Goal: Check status: Check status

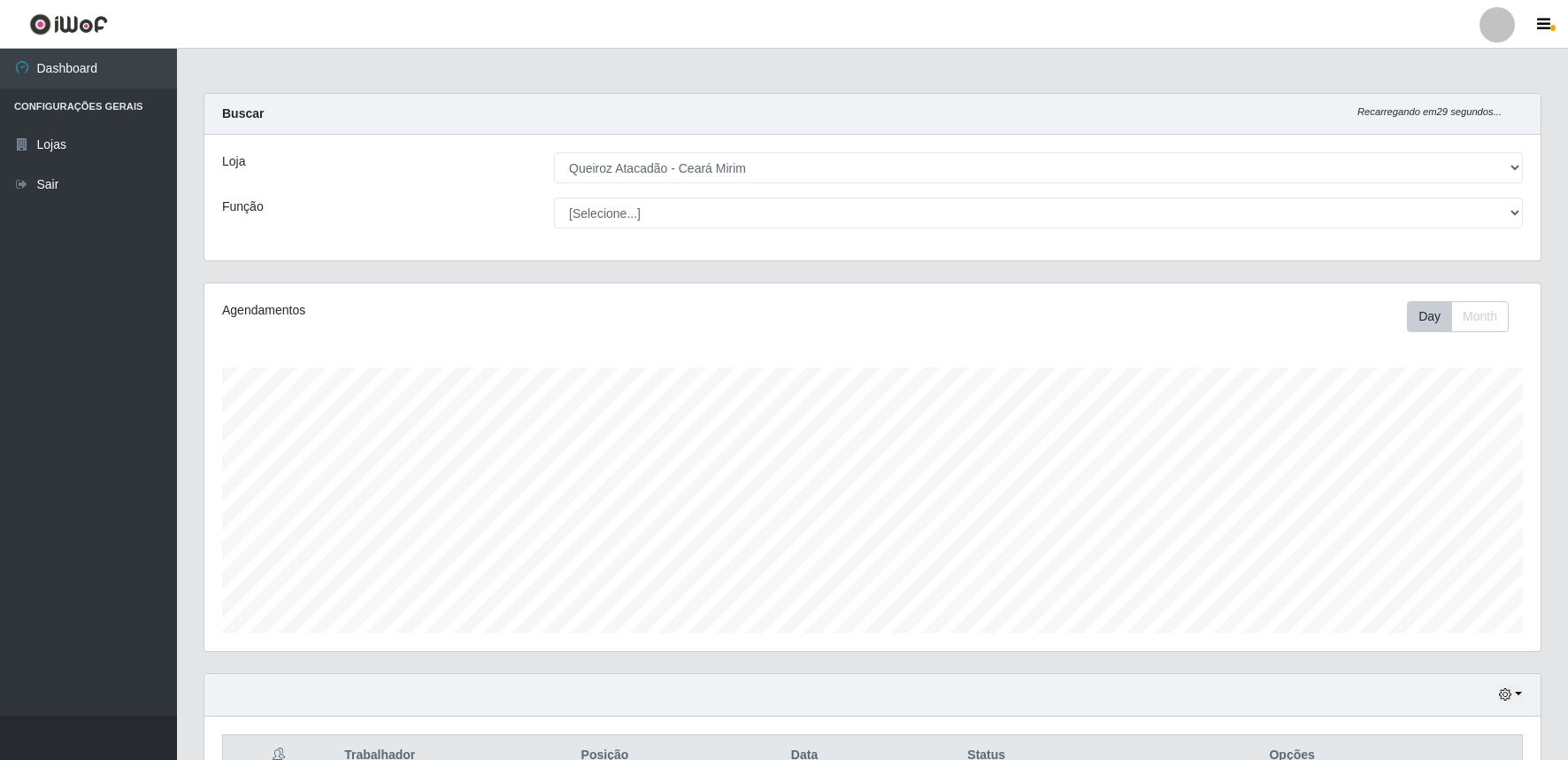
select select "465"
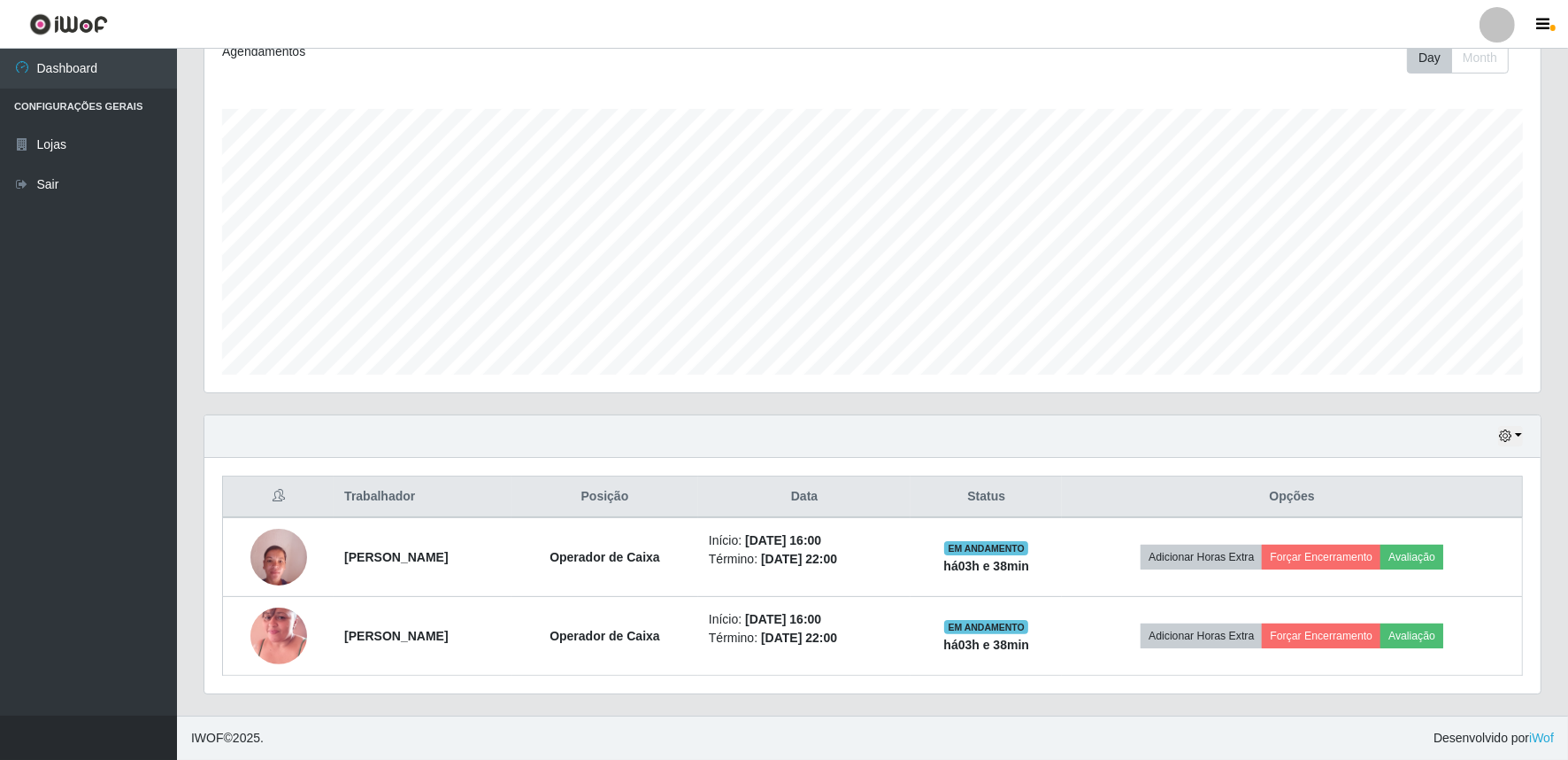
scroll to position [367, 1336]
click at [1522, 437] on button "button" at bounding box center [1511, 436] width 25 height 21
click at [1516, 437] on button "button" at bounding box center [1511, 436] width 25 height 21
click at [1520, 438] on button "button" at bounding box center [1511, 436] width 25 height 21
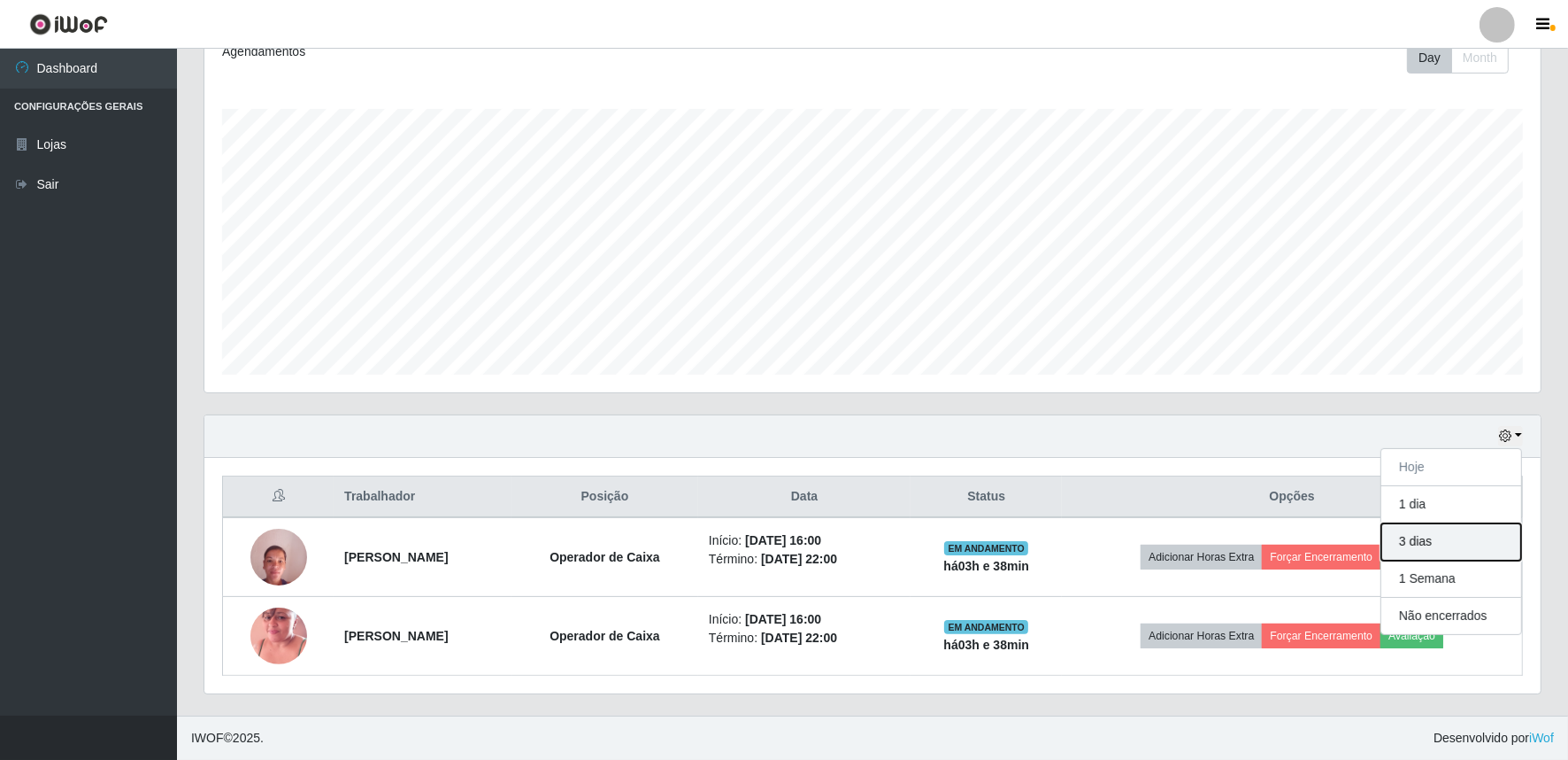
click at [1497, 552] on button "3 dias" at bounding box center [1451, 542] width 140 height 38
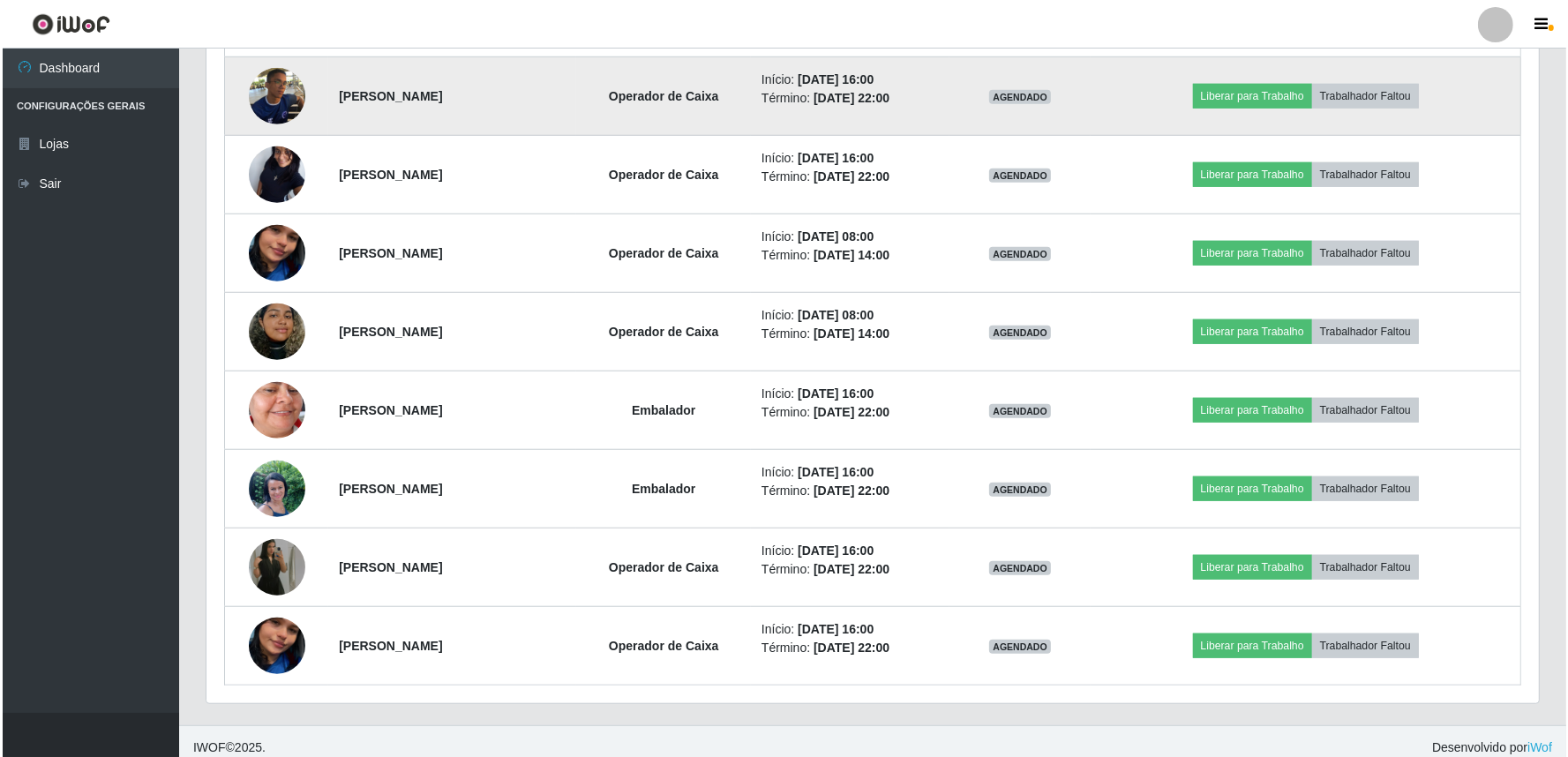
scroll to position [1435, 0]
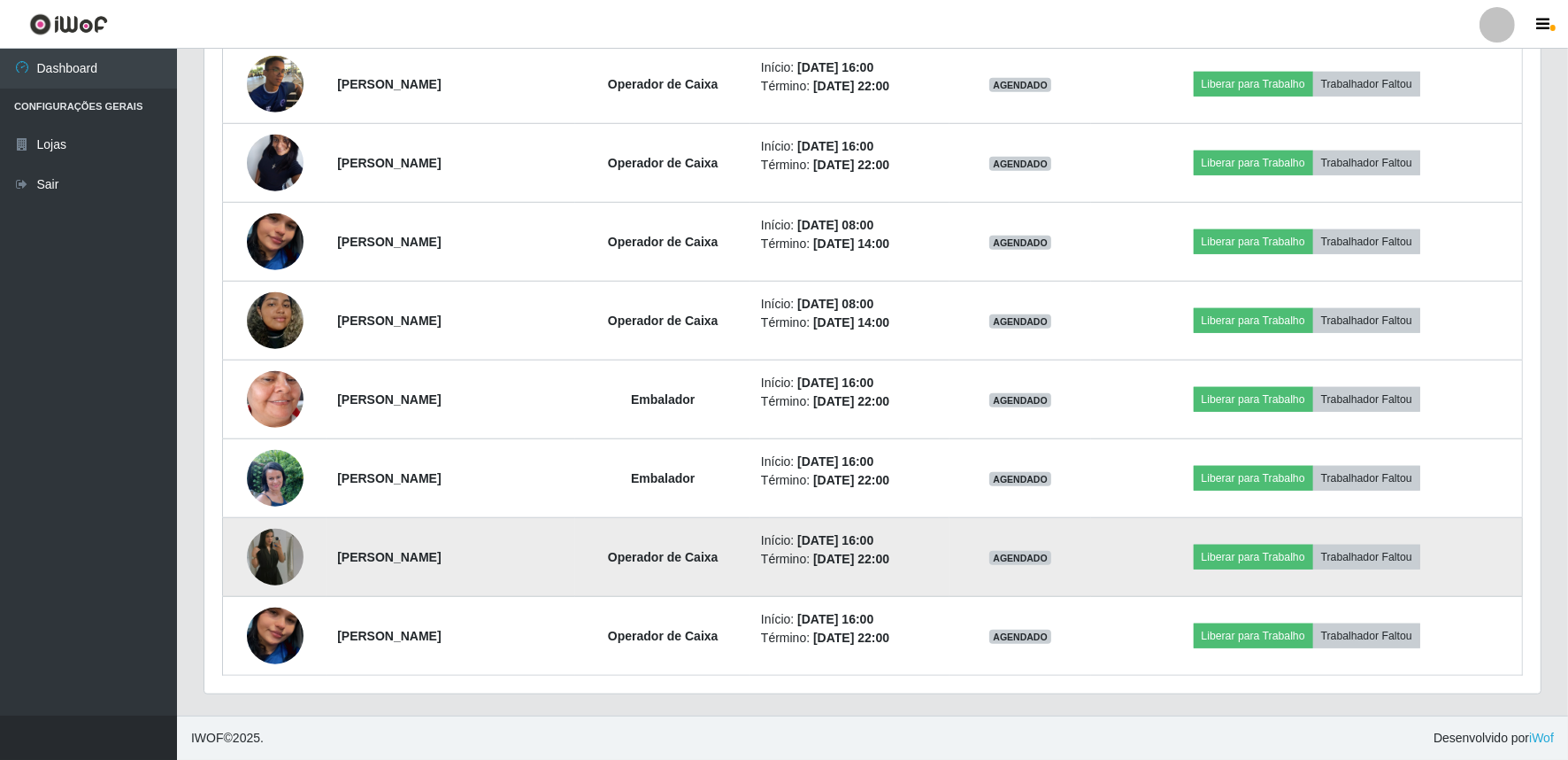
click at [257, 543] on img at bounding box center [274, 557] width 56 height 101
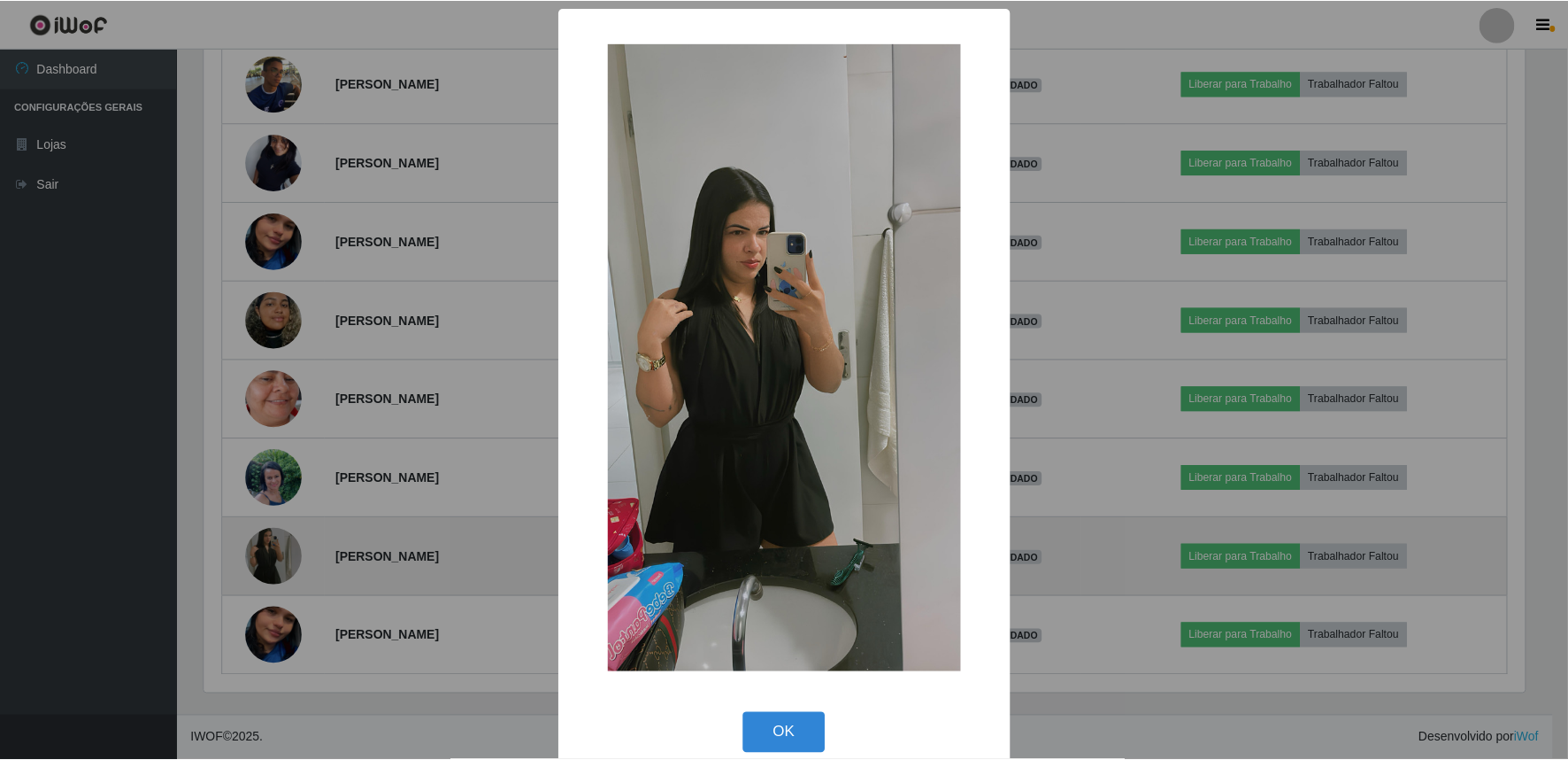
scroll to position [367, 1325]
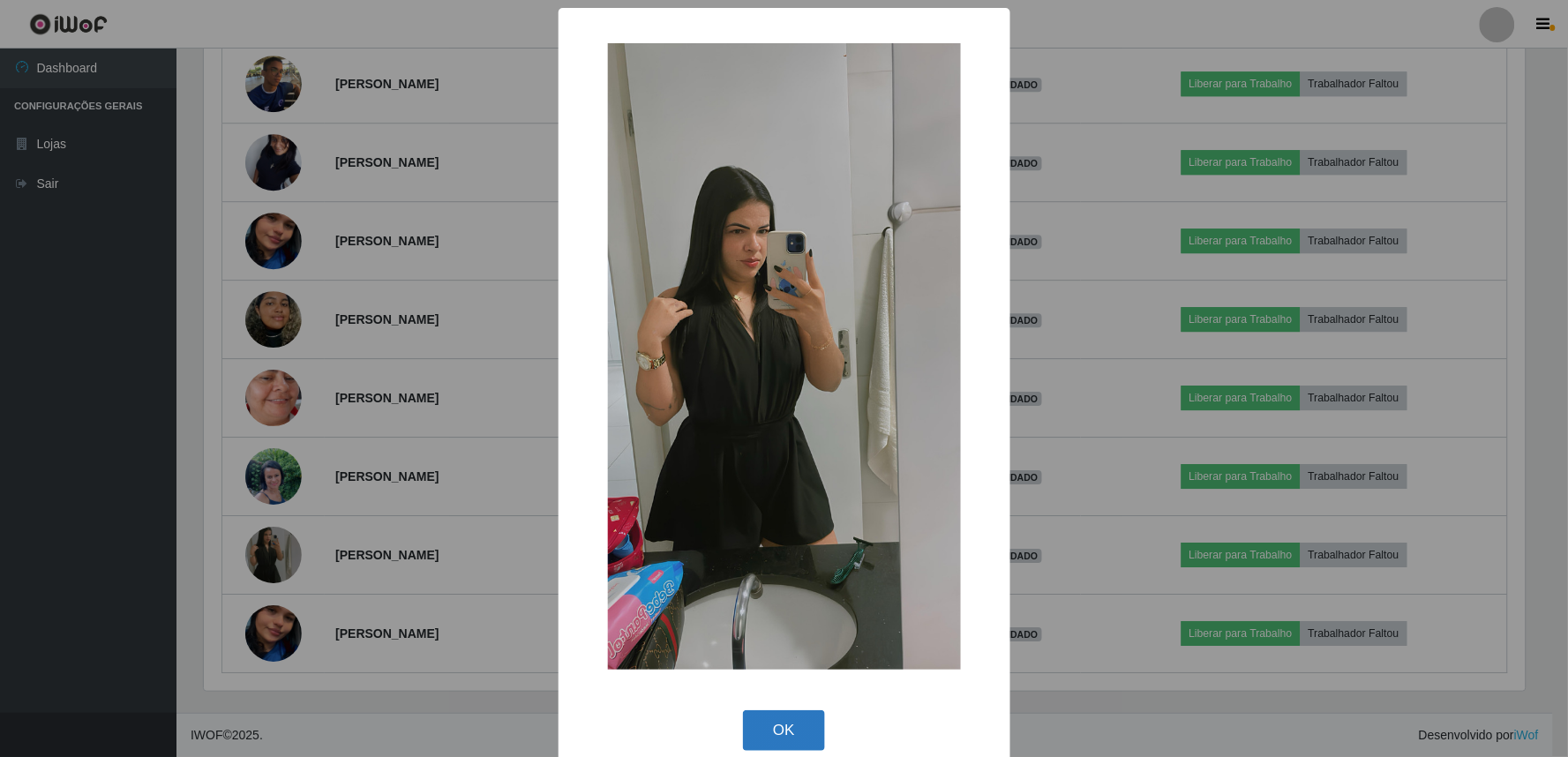
click at [790, 743] on button "OK" at bounding box center [783, 730] width 82 height 41
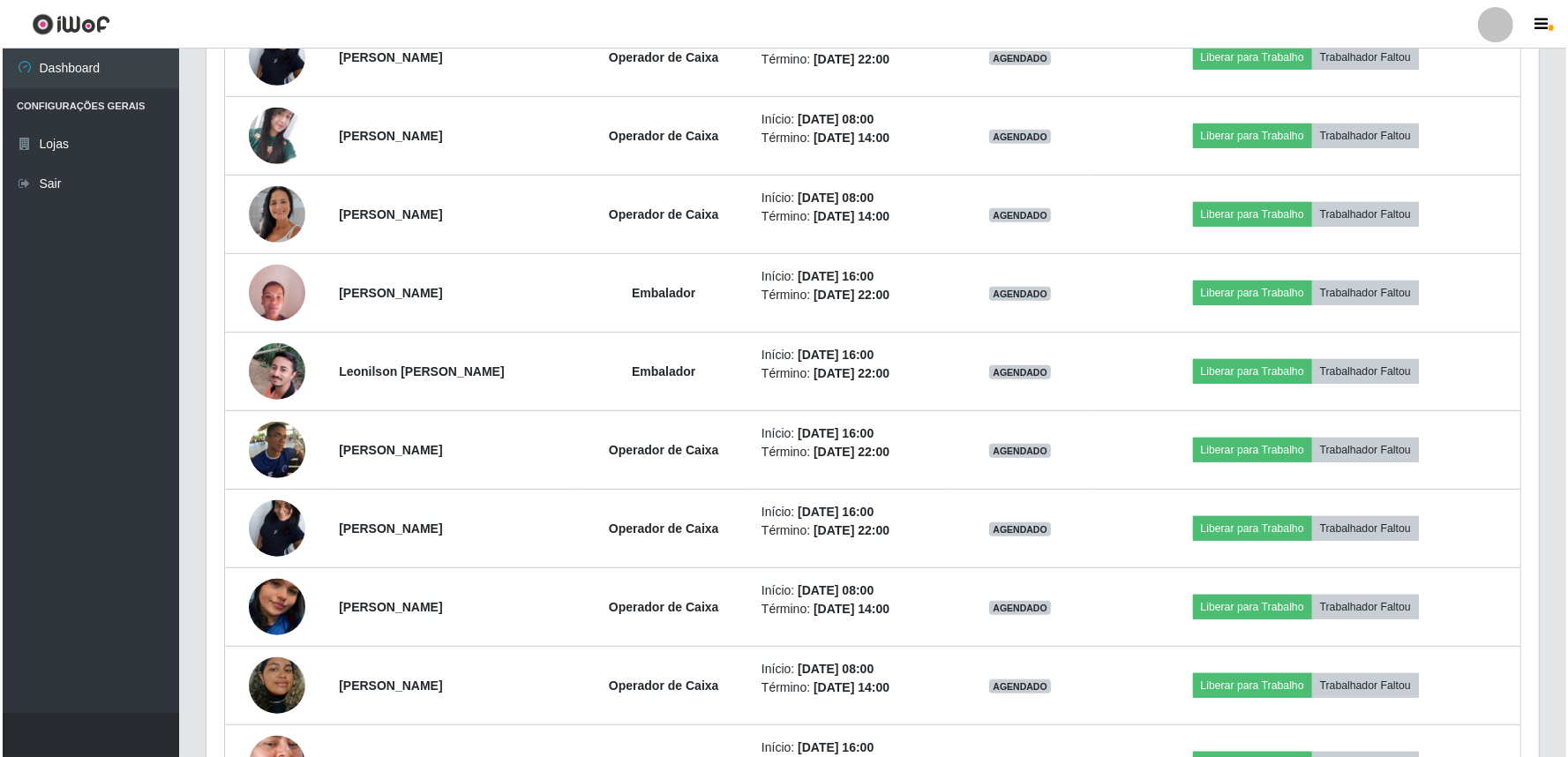
scroll to position [1173, 0]
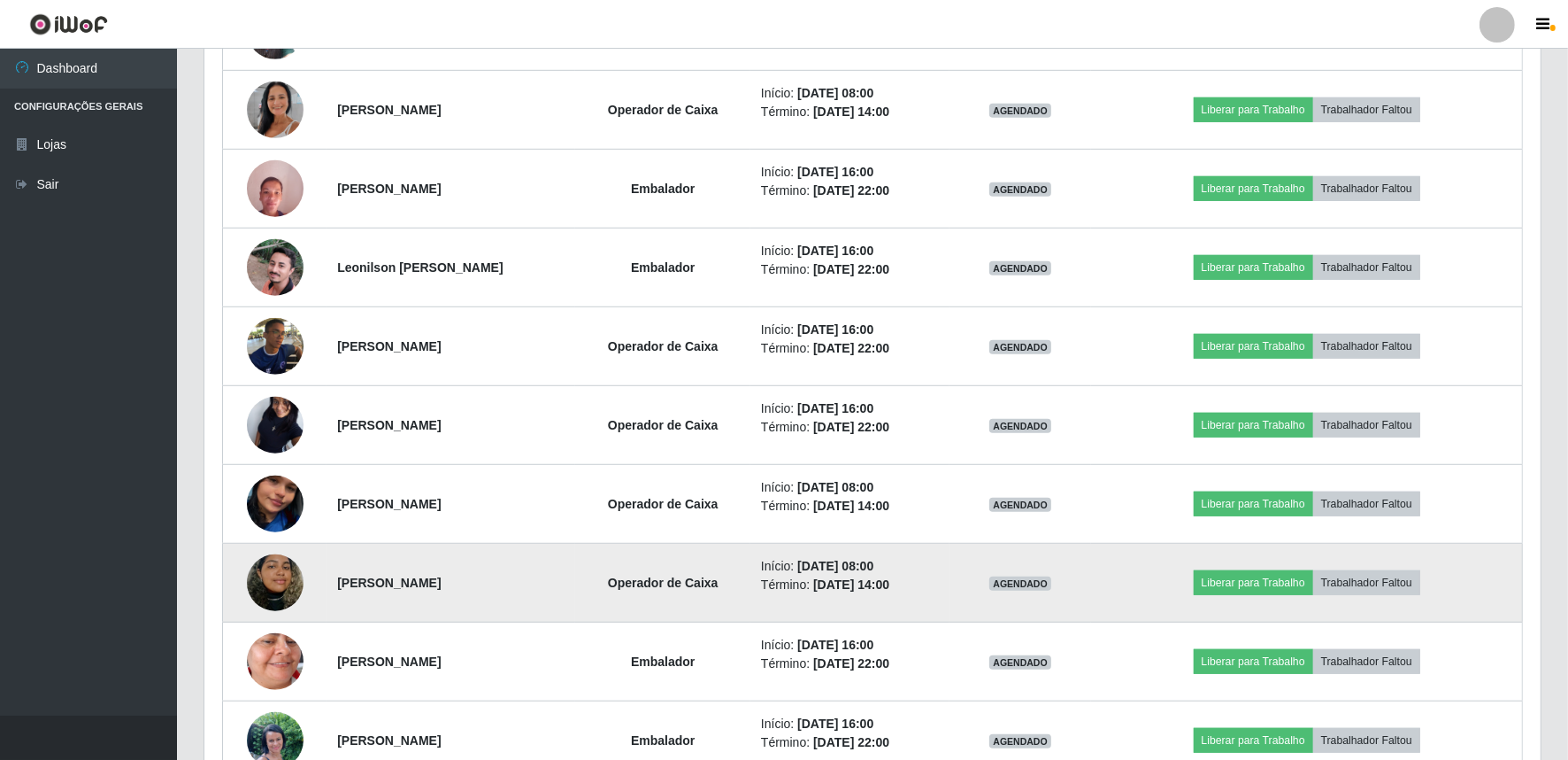
click at [255, 572] on img at bounding box center [274, 583] width 56 height 101
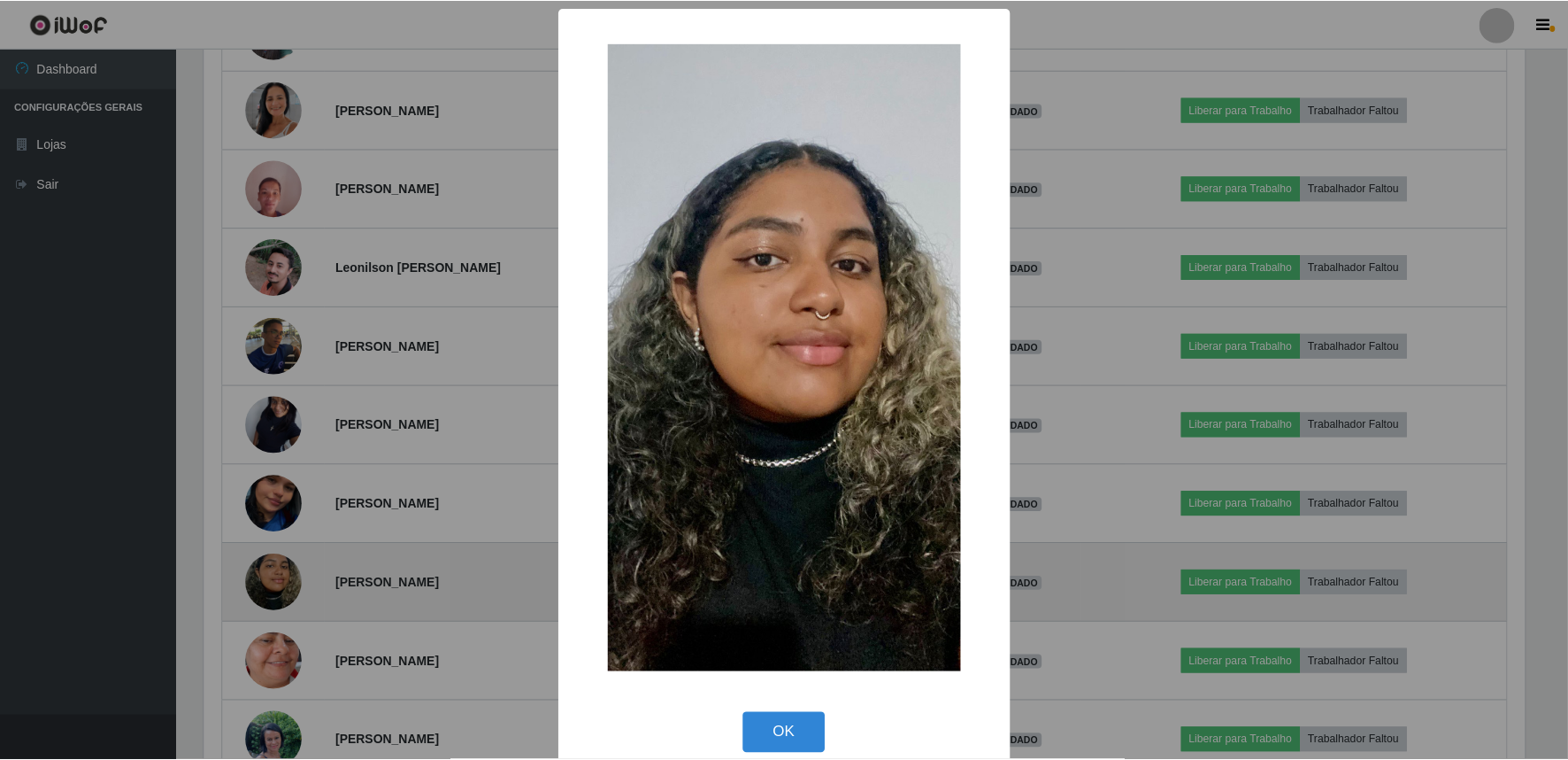
scroll to position [367, 1325]
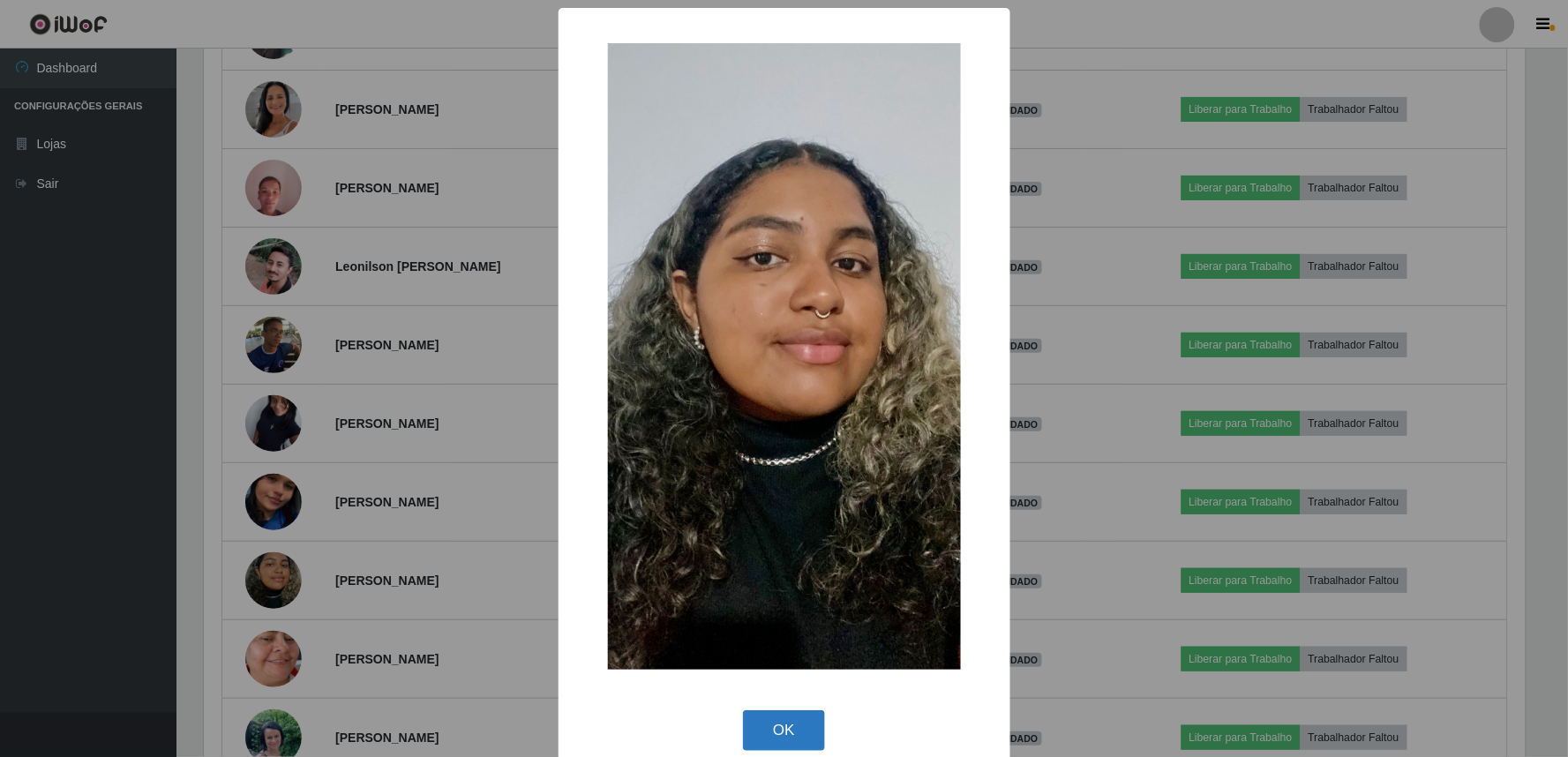
click at [763, 732] on button "OK" at bounding box center [783, 730] width 82 height 41
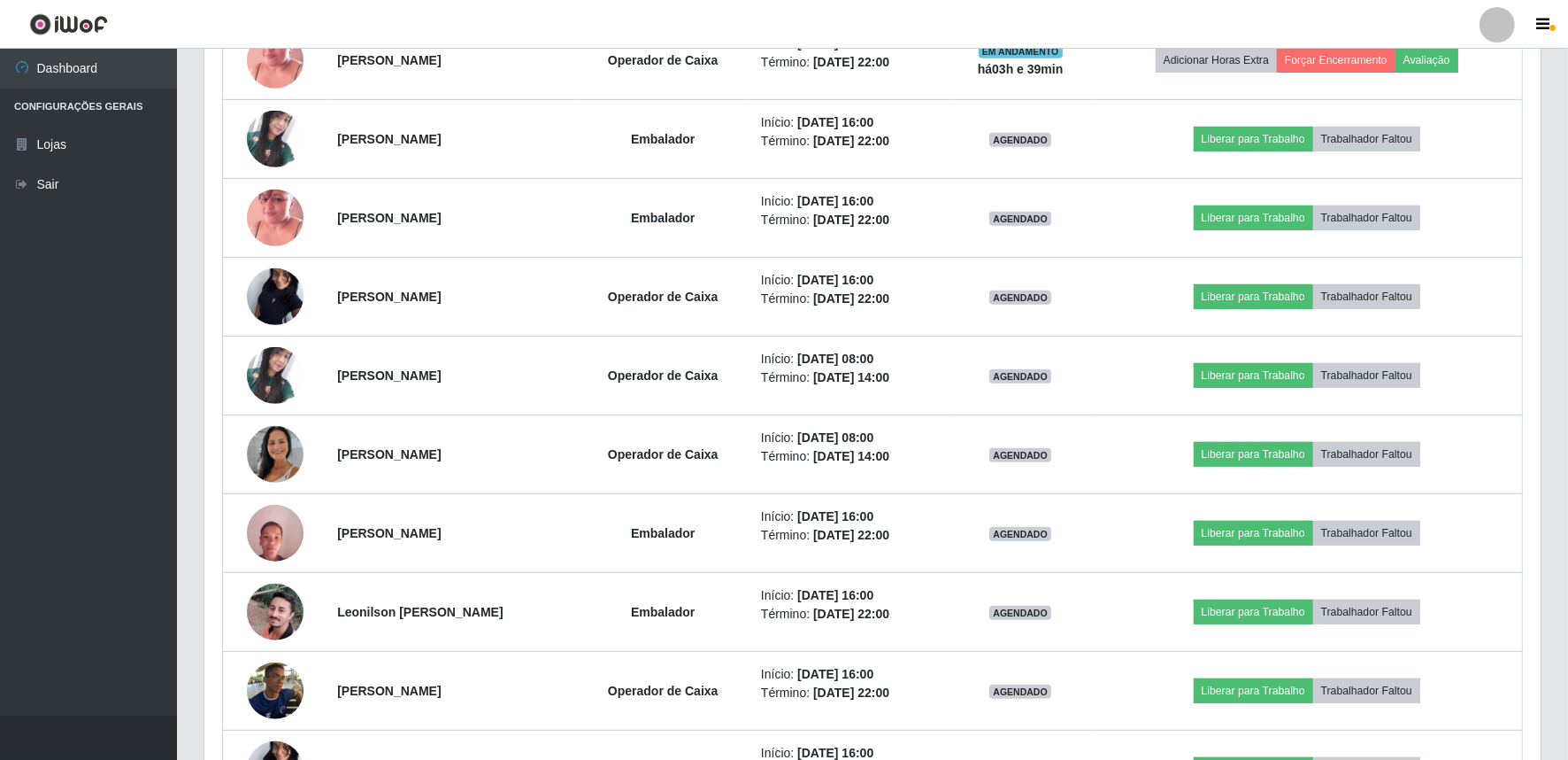
scroll to position [523, 0]
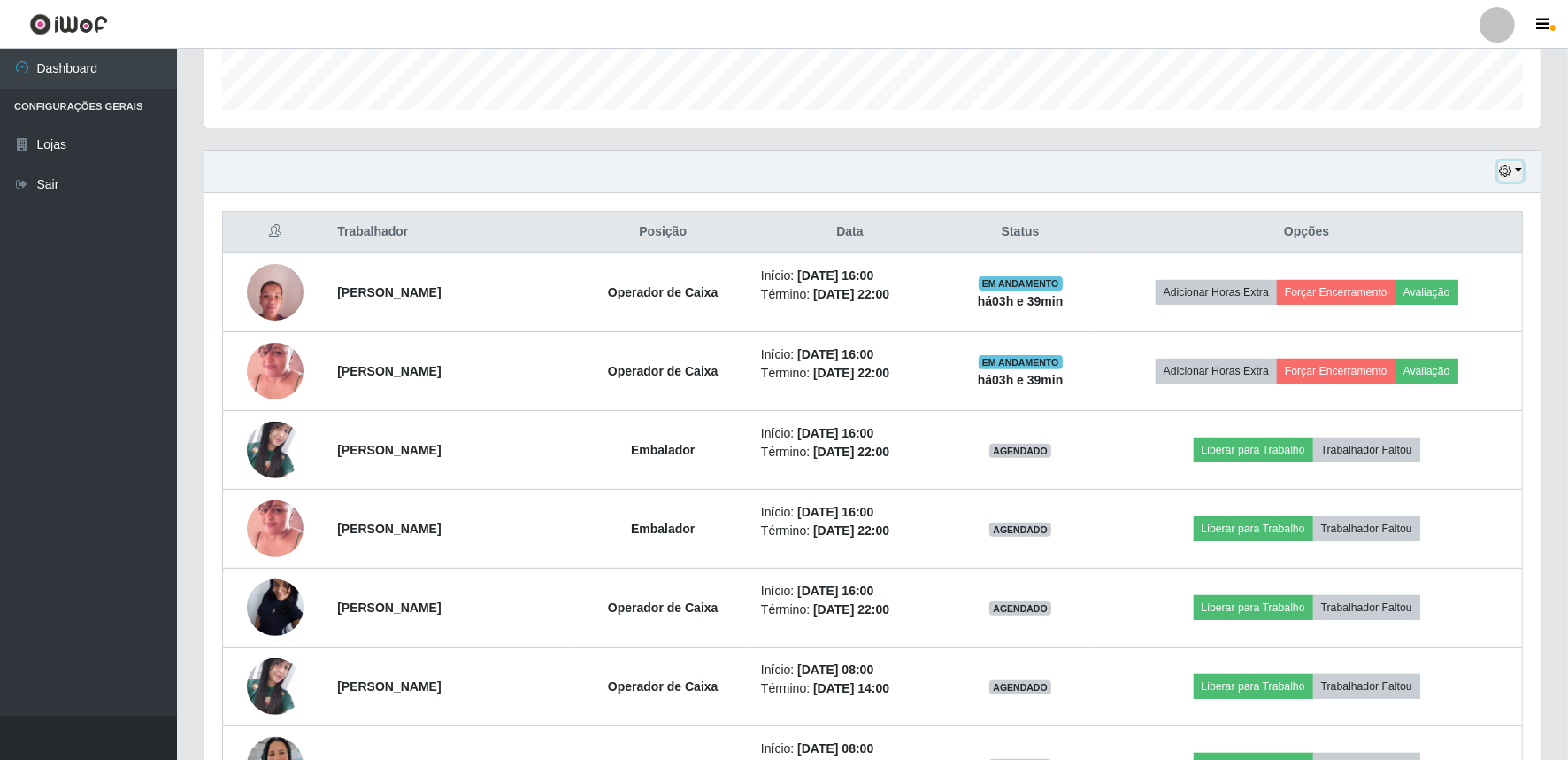
click at [1519, 163] on button "button" at bounding box center [1511, 171] width 25 height 21
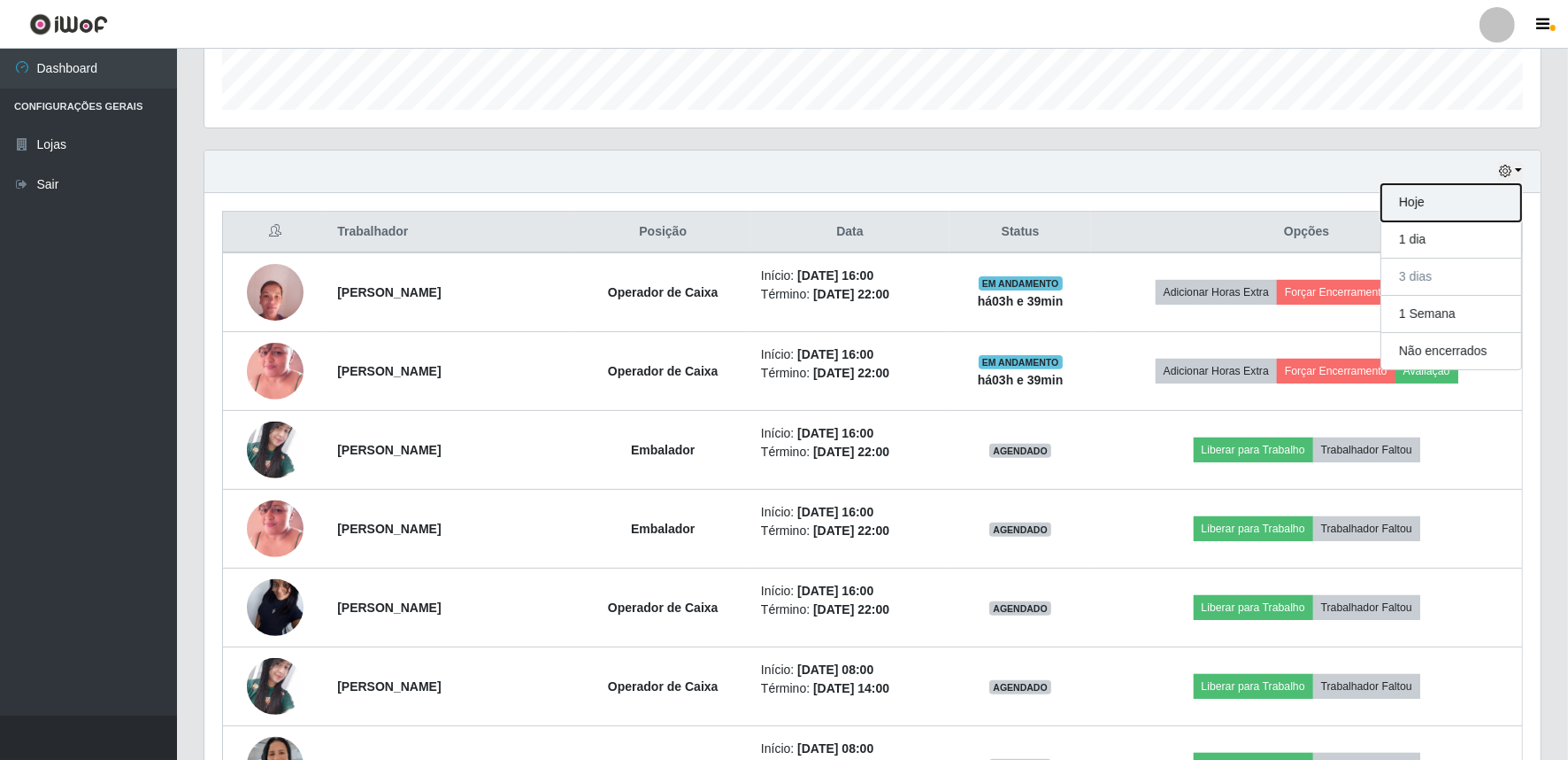
click at [1467, 199] on button "Hoje" at bounding box center [1451, 203] width 140 height 38
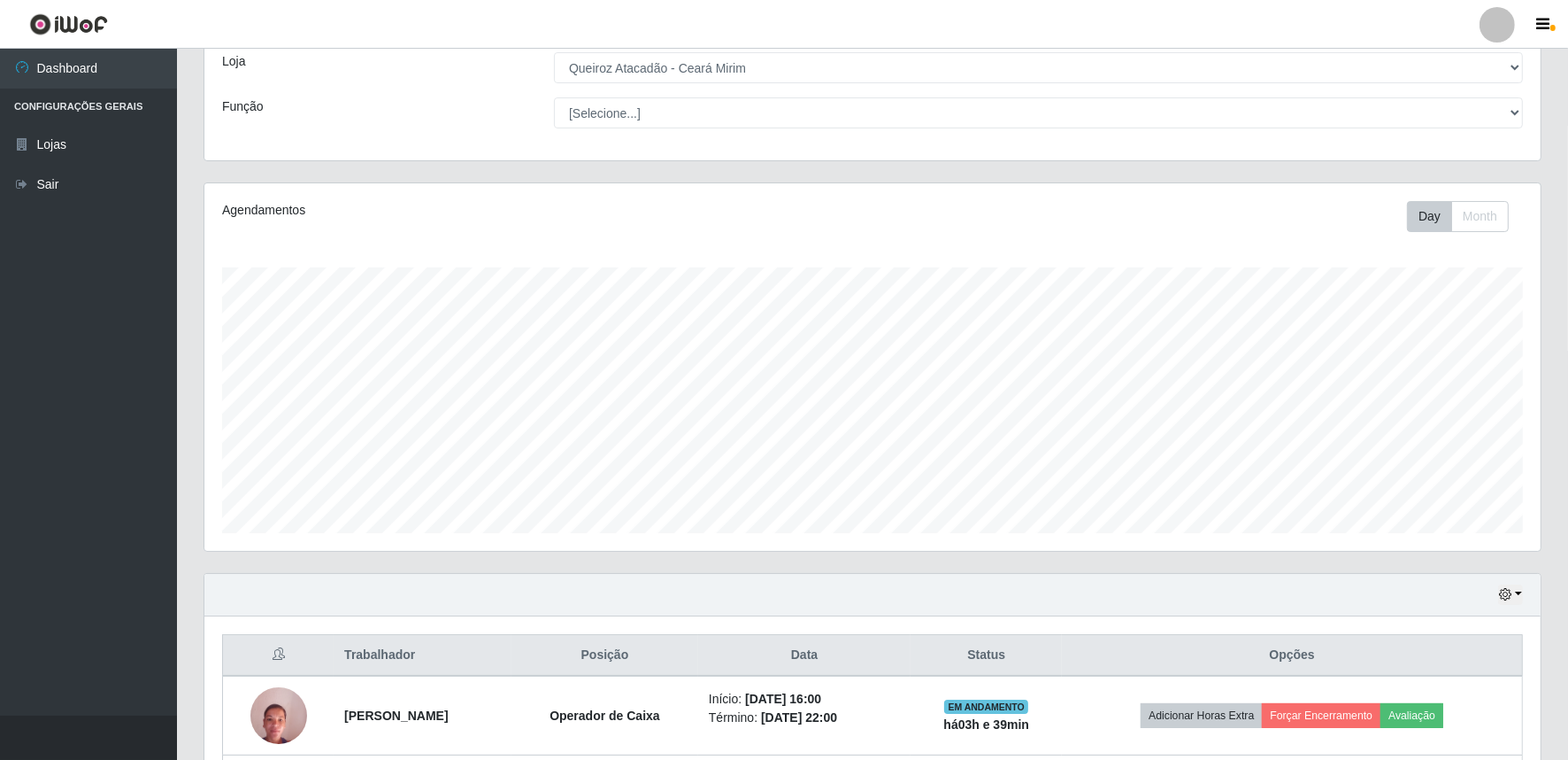
scroll to position [259, 0]
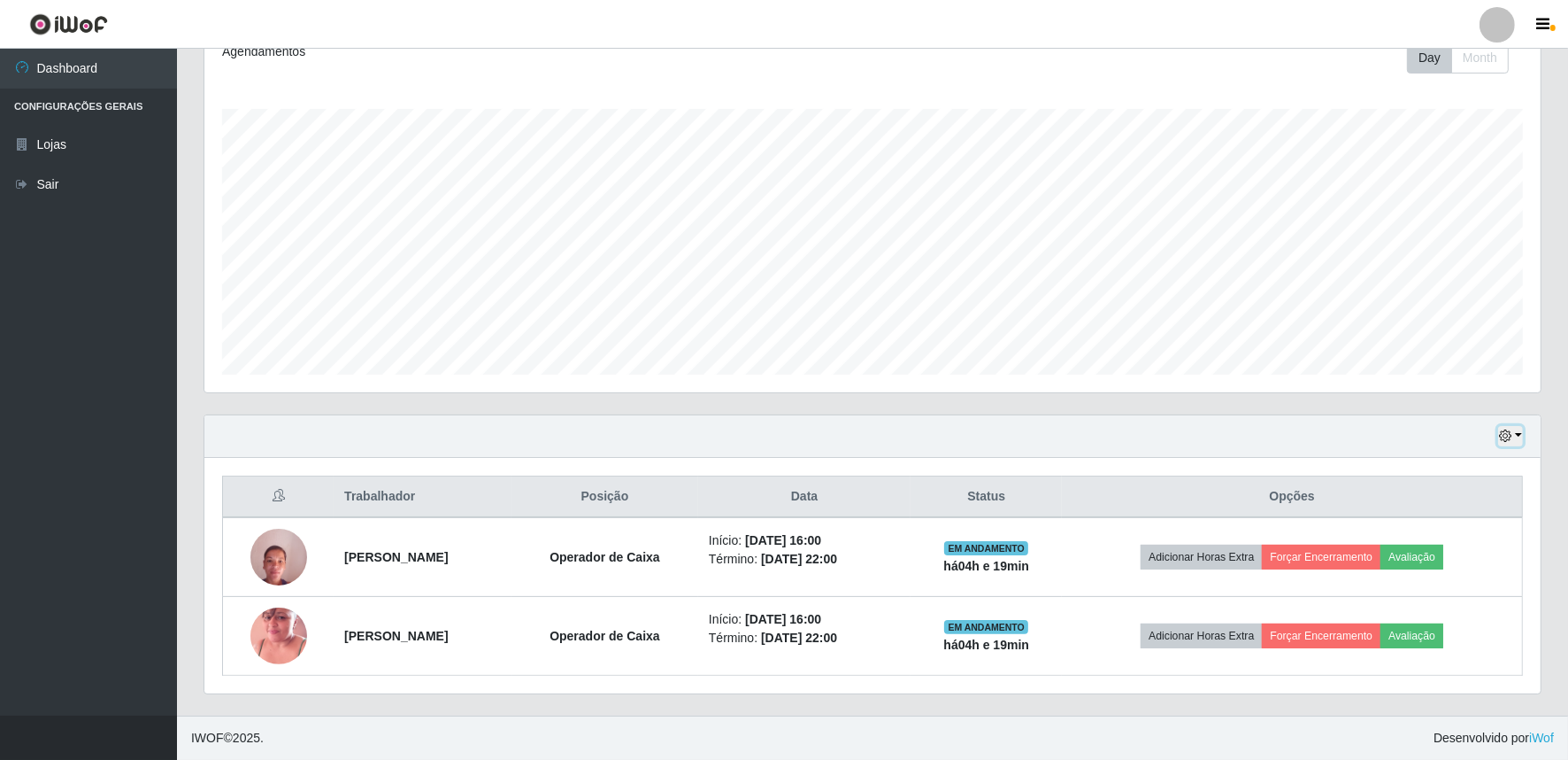
click at [1517, 436] on button "button" at bounding box center [1511, 436] width 25 height 21
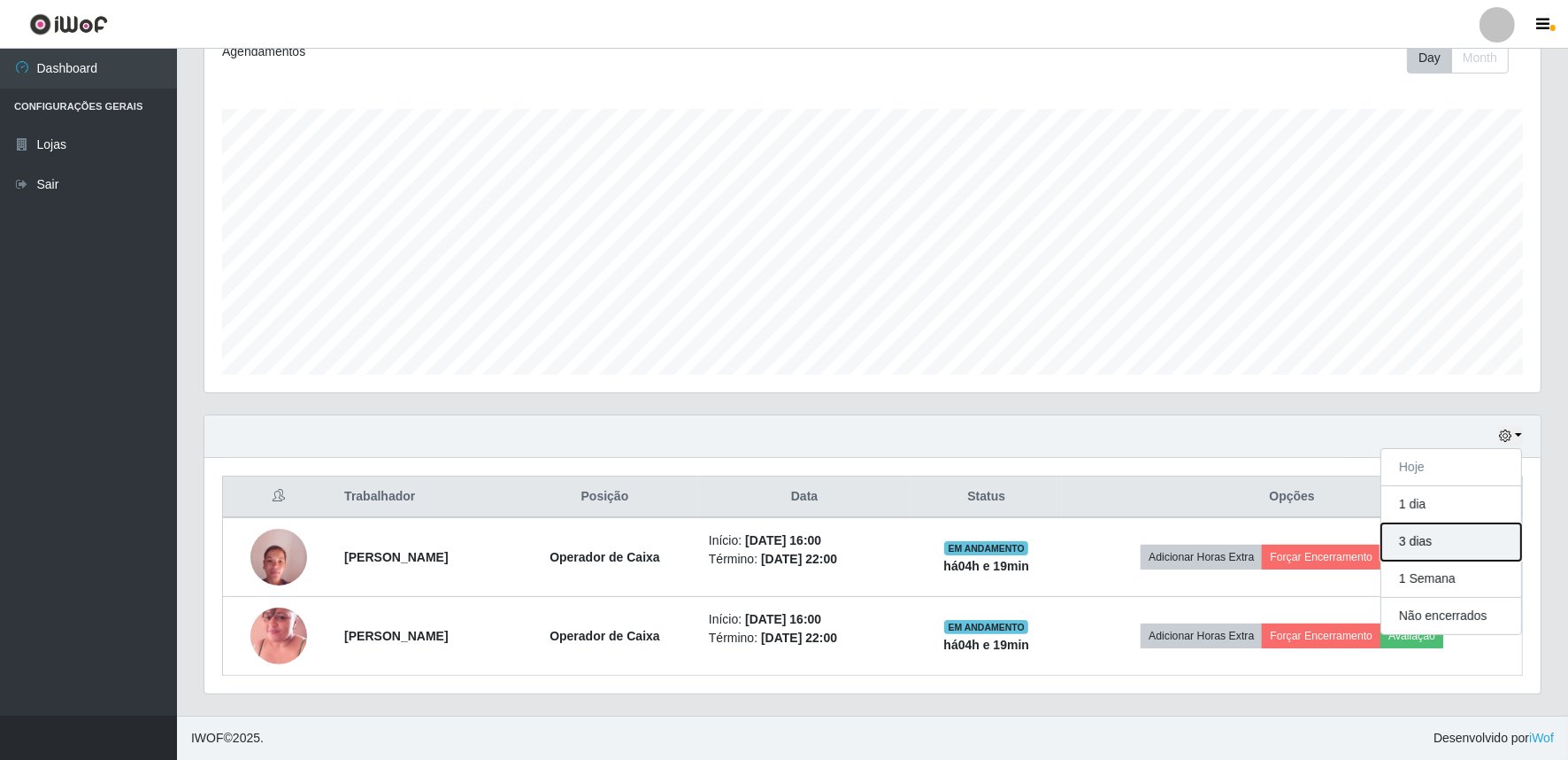
click at [1463, 534] on button "3 dias" at bounding box center [1451, 542] width 140 height 38
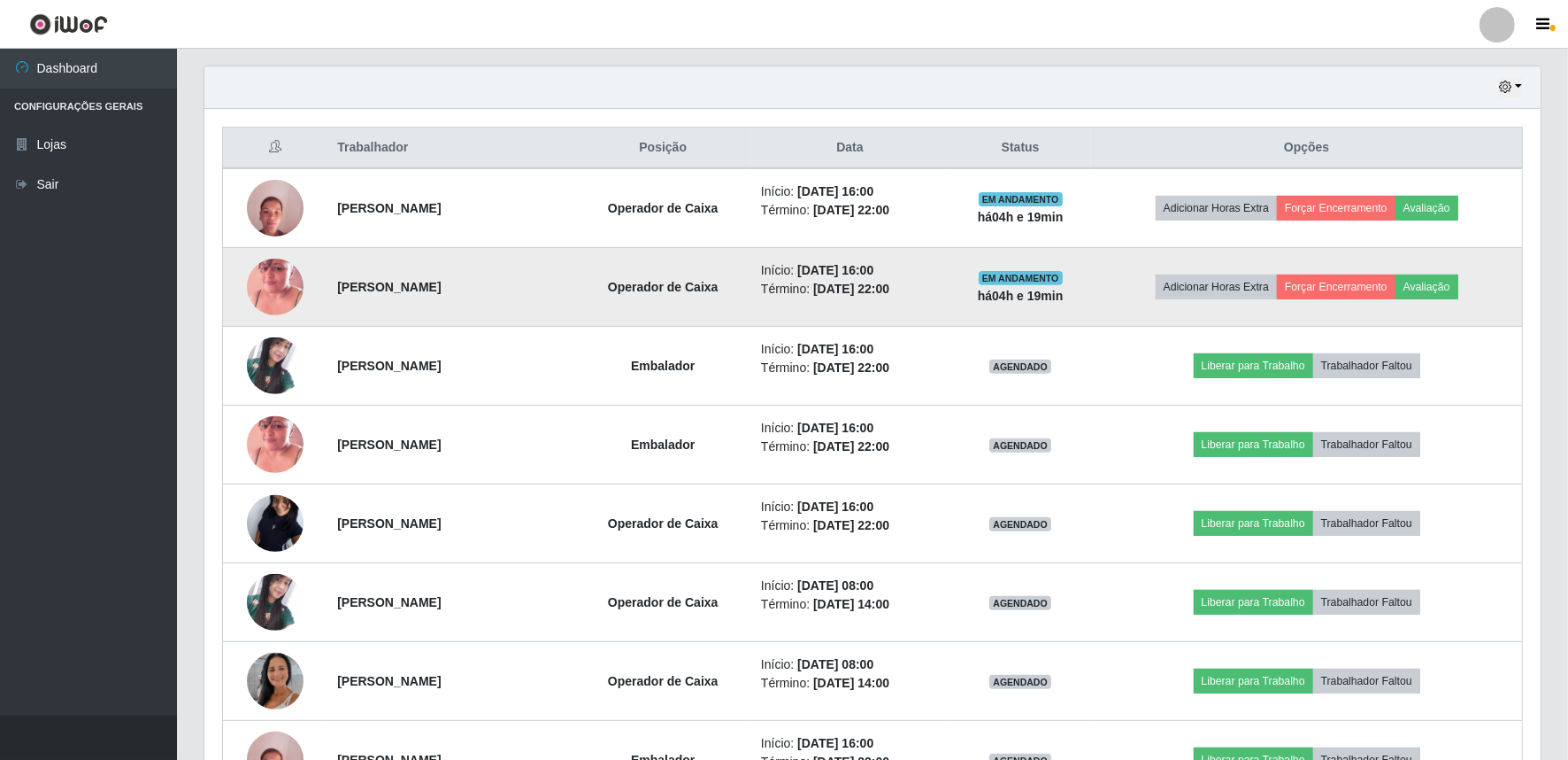
scroll to position [652, 0]
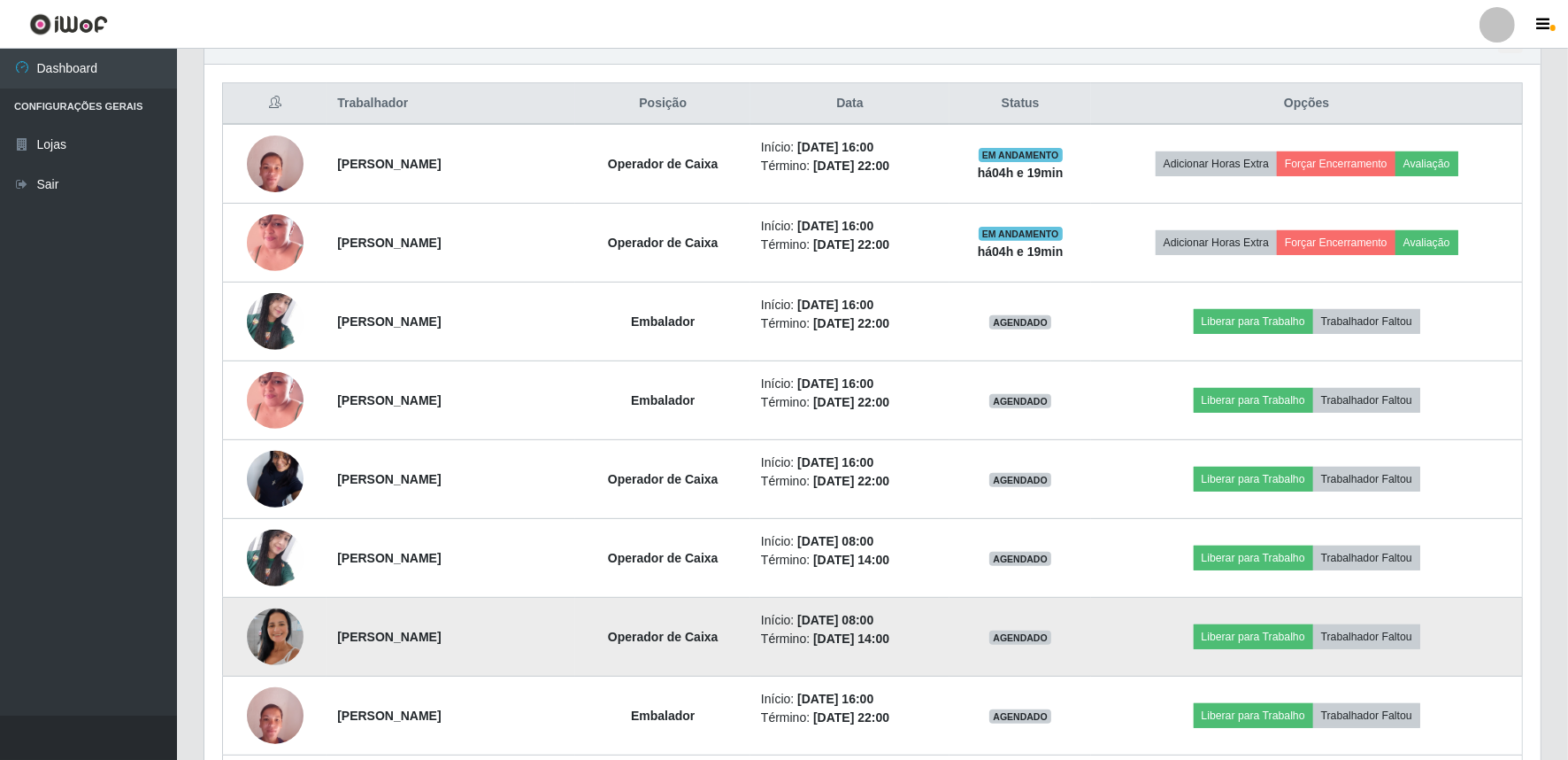
click at [287, 643] on img at bounding box center [274, 637] width 56 height 101
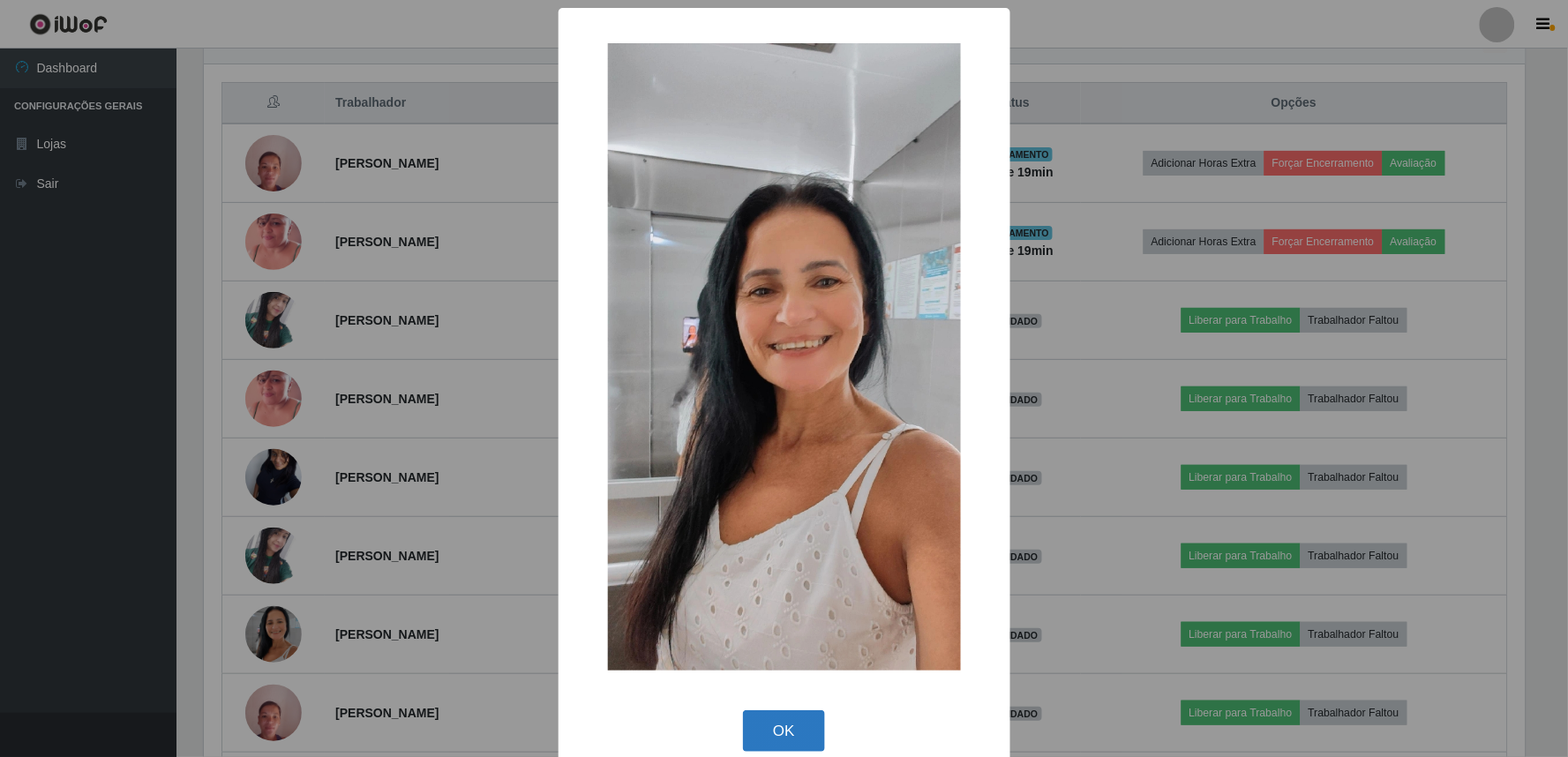
click at [795, 747] on button "OK" at bounding box center [783, 730] width 82 height 41
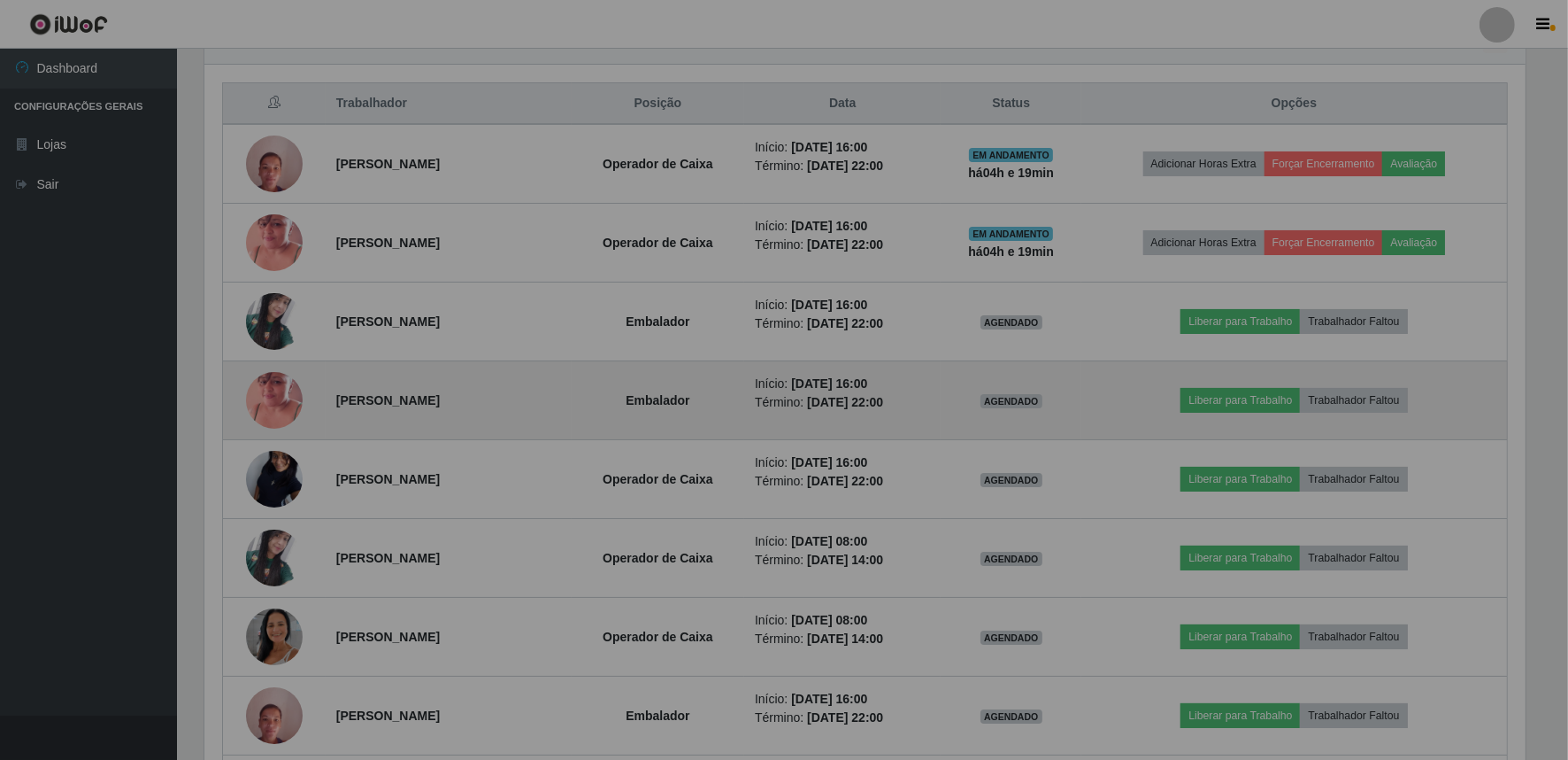
scroll to position [367, 1336]
